Goal: Obtain resource: Obtain resource

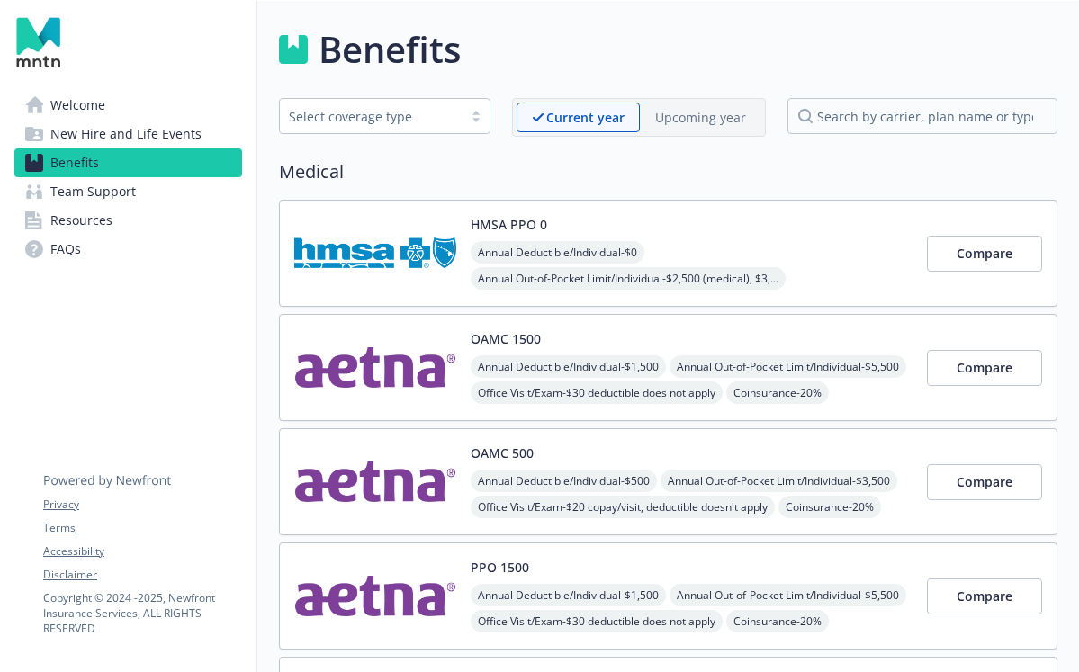
click at [98, 132] on span "New Hire and Life Events" at bounding box center [125, 134] width 151 height 29
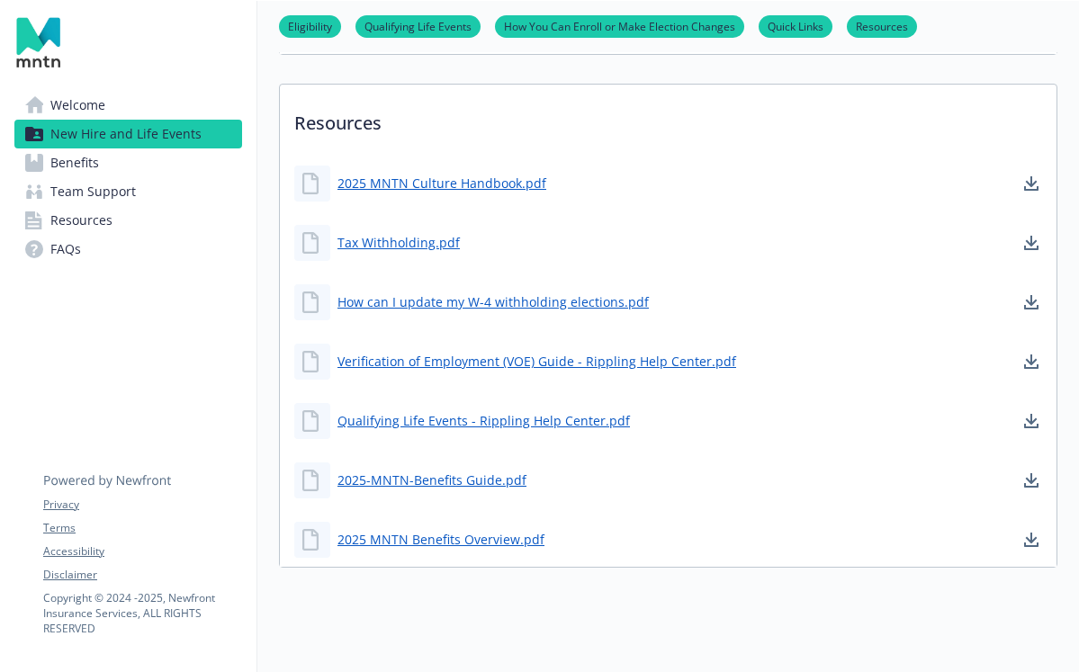
scroll to position [1124, 0]
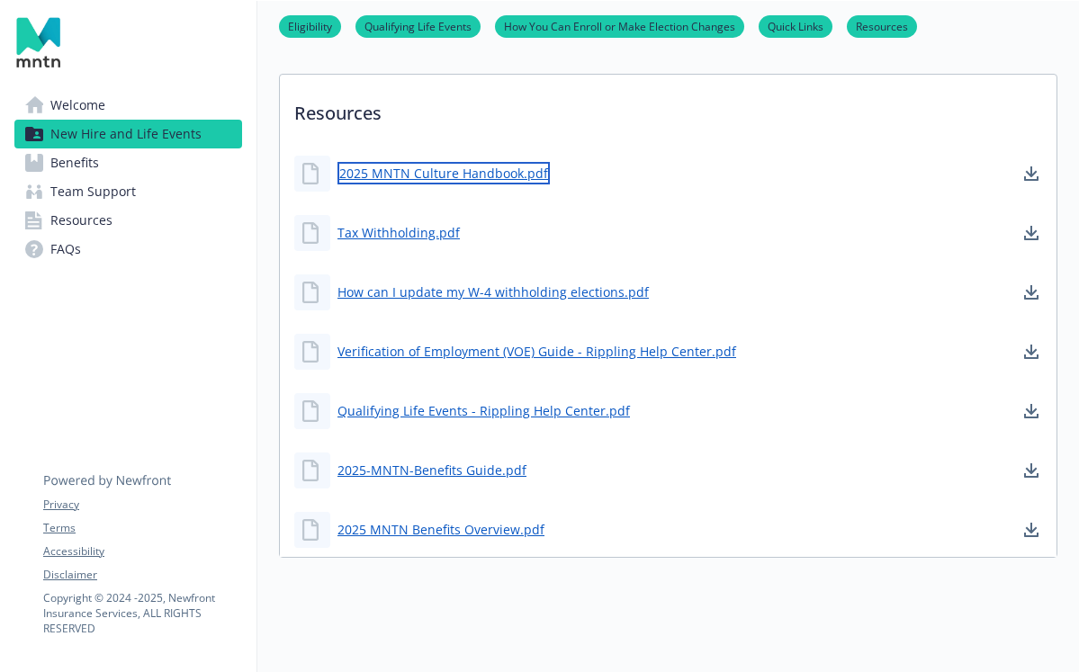
click at [471, 175] on link "2025 MNTN Culture Handbook.pdf" at bounding box center [443, 173] width 212 height 22
